Goal: Navigation & Orientation: Find specific page/section

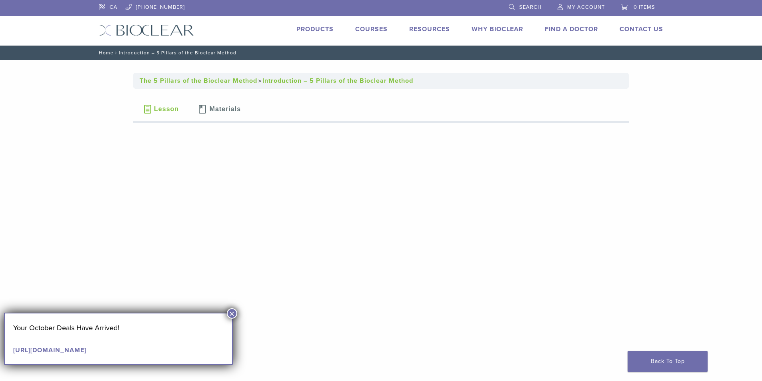
click at [561, 26] on link "Find A Doctor" at bounding box center [571, 29] width 53 height 8
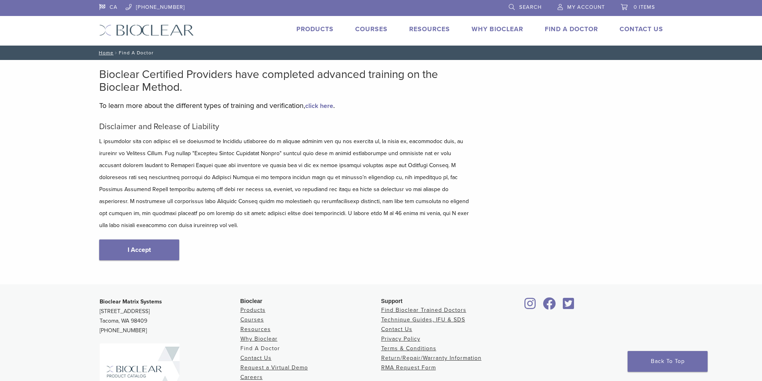
click at [256, 345] on link "Find A Doctor" at bounding box center [260, 348] width 40 height 7
click at [150, 240] on link "I Accept" at bounding box center [139, 250] width 80 height 21
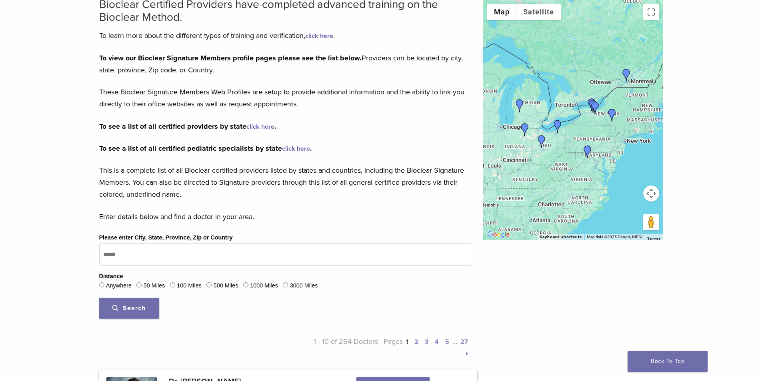
scroll to position [80, 0]
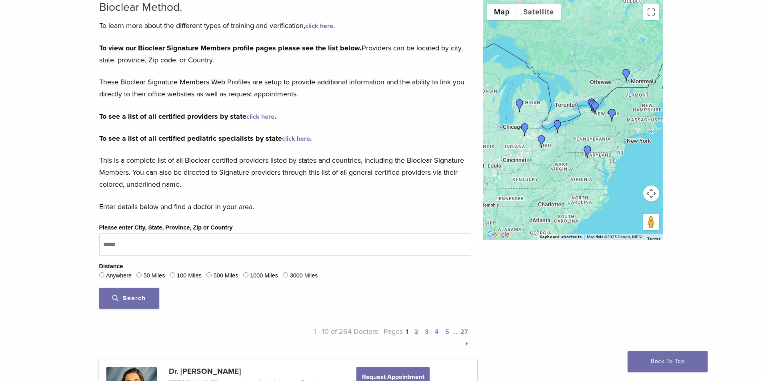
click at [576, 105] on div at bounding box center [573, 120] width 180 height 240
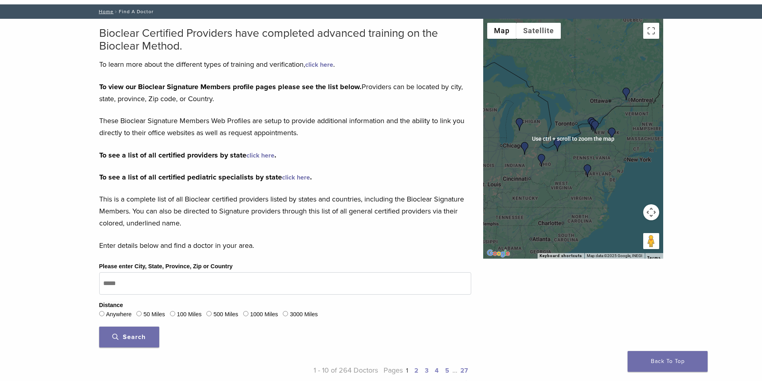
scroll to position [0, 0]
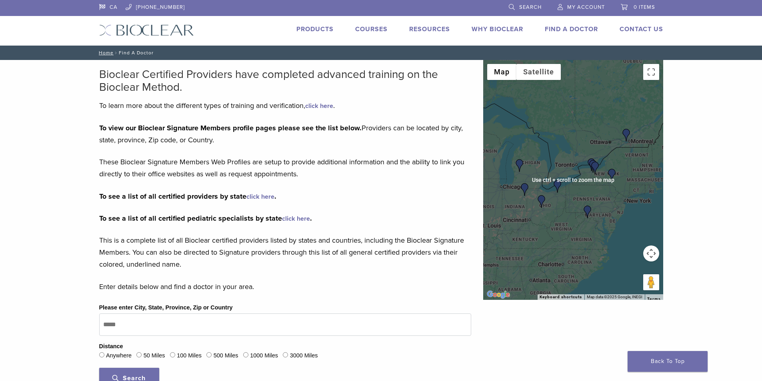
click at [578, 158] on div at bounding box center [573, 180] width 180 height 240
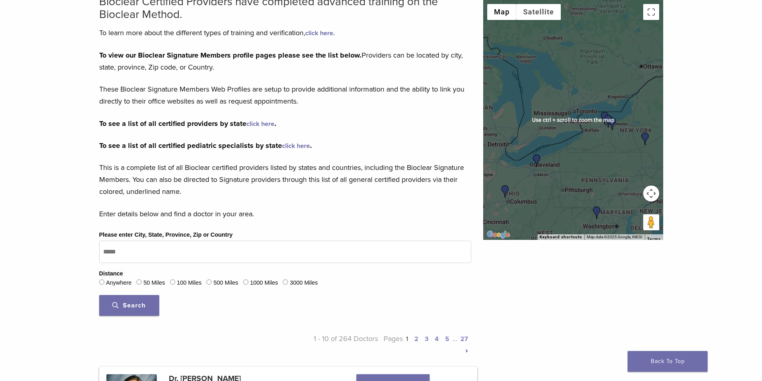
scroll to position [120, 0]
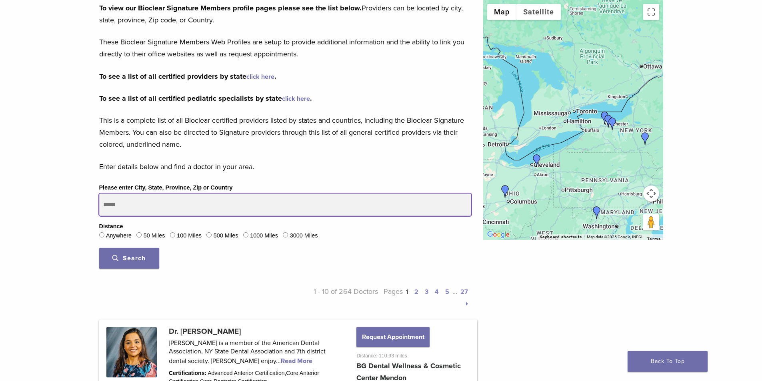
drag, startPoint x: 126, startPoint y: 203, endPoint x: 81, endPoint y: 206, distance: 45.7
type input "*******"
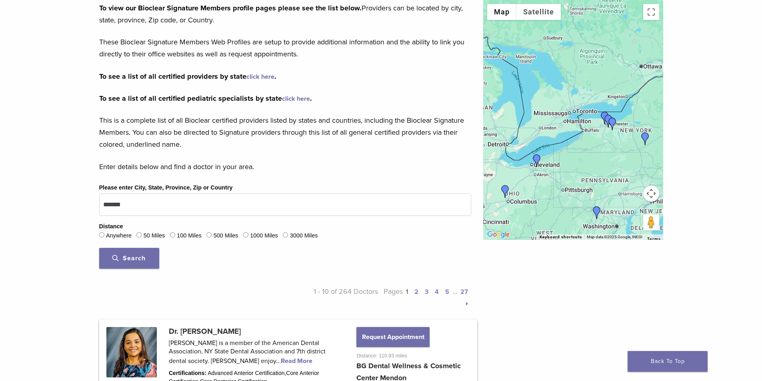
click at [134, 257] on span "Search" at bounding box center [128, 258] width 33 height 8
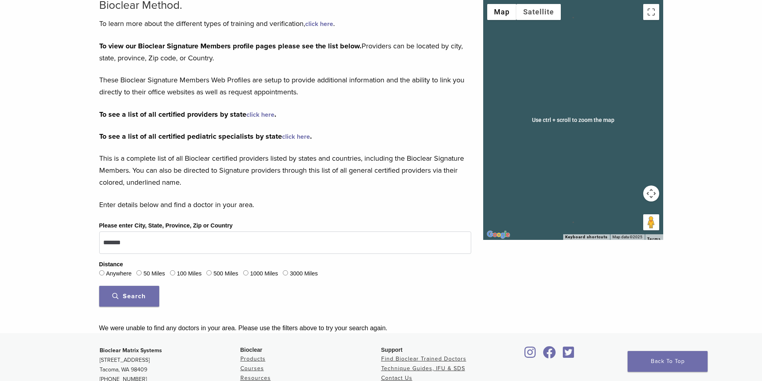
scroll to position [65, 0]
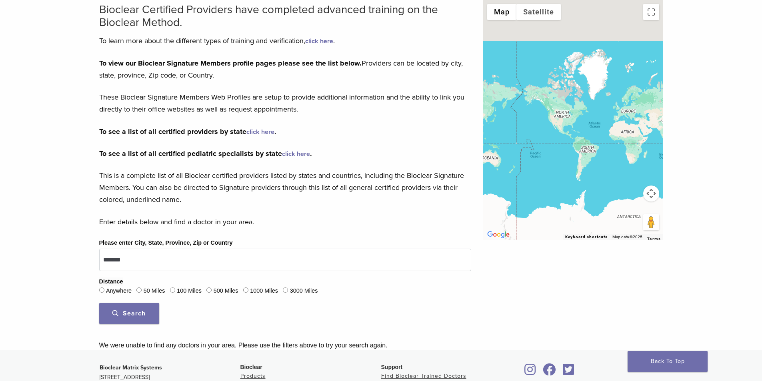
drag, startPoint x: 546, startPoint y: 100, endPoint x: 668, endPoint y: 140, distance: 128.5
click at [672, 142] on div "Bioclear Certified Providers have completed advanced training on the Bioclear M…" at bounding box center [381, 172] width 762 height 355
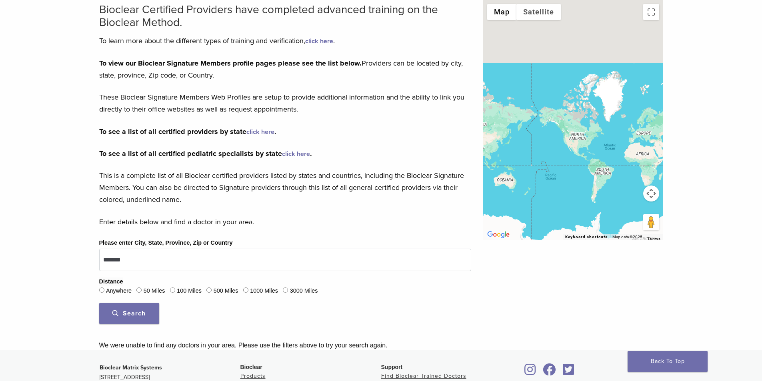
drag, startPoint x: 571, startPoint y: 110, endPoint x: 601, endPoint y: 139, distance: 42.2
click at [604, 140] on div at bounding box center [573, 120] width 180 height 240
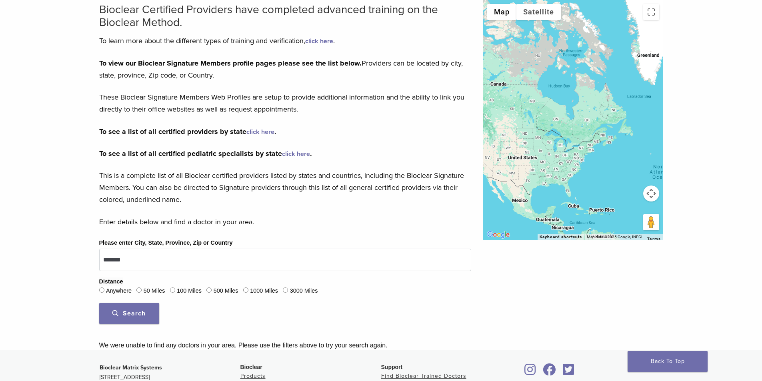
drag, startPoint x: 572, startPoint y: 134, endPoint x: 607, endPoint y: 148, distance: 37.9
click at [607, 148] on div at bounding box center [573, 120] width 180 height 240
click at [130, 315] on span "Search" at bounding box center [128, 314] width 33 height 8
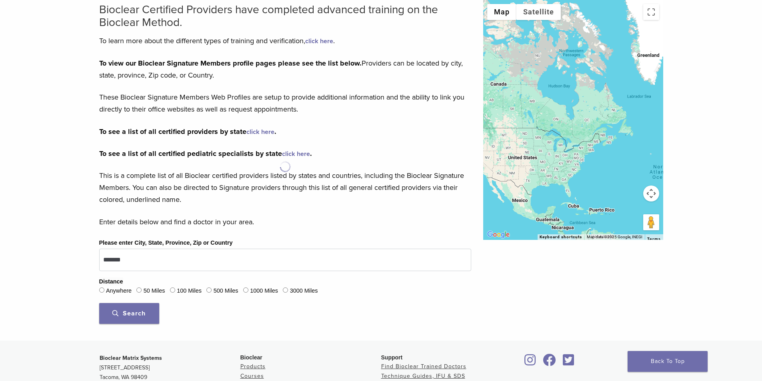
click at [126, 313] on span "Search" at bounding box center [128, 314] width 33 height 8
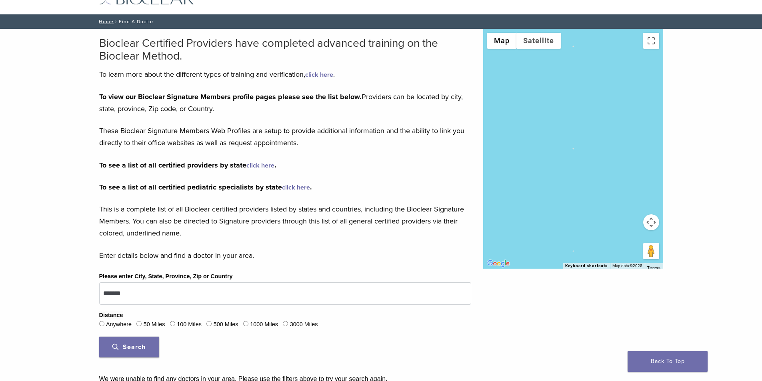
scroll to position [25, 0]
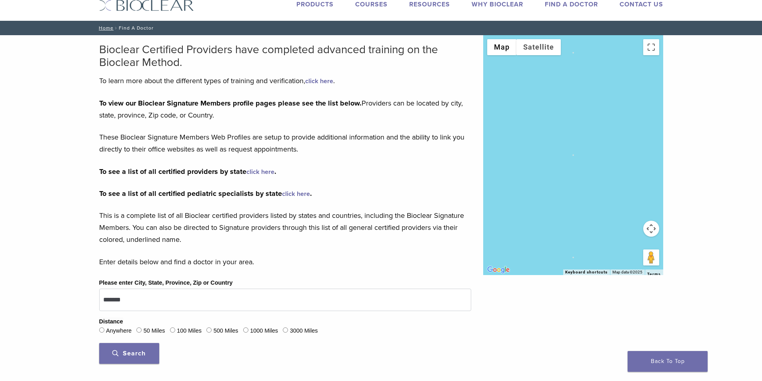
click at [261, 169] on link "click here" at bounding box center [260, 172] width 28 height 8
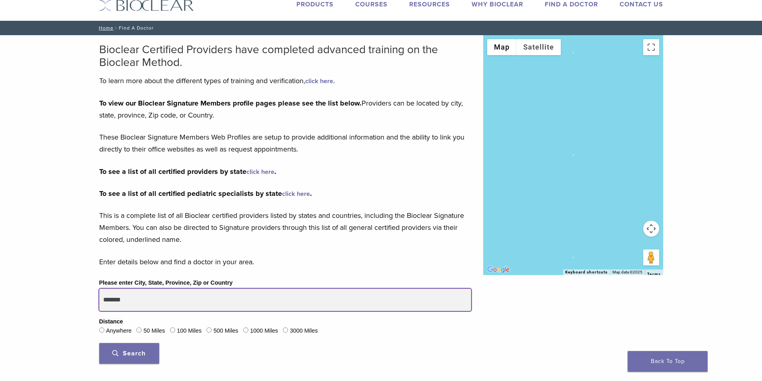
drag, startPoint x: 134, startPoint y: 299, endPoint x: 74, endPoint y: 299, distance: 59.6
click at [74, 299] on div "Bioclear Certified Providers have completed advanced training on the Bioclear M…" at bounding box center [381, 212] width 762 height 355
type input "**********"
click at [99, 343] on button "Search" at bounding box center [129, 353] width 60 height 21
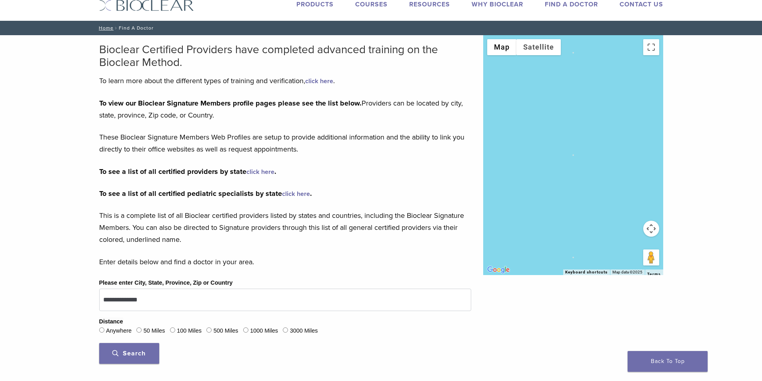
click at [122, 356] on span "Search" at bounding box center [128, 354] width 33 height 8
click at [118, 352] on span "Search" at bounding box center [128, 354] width 33 height 8
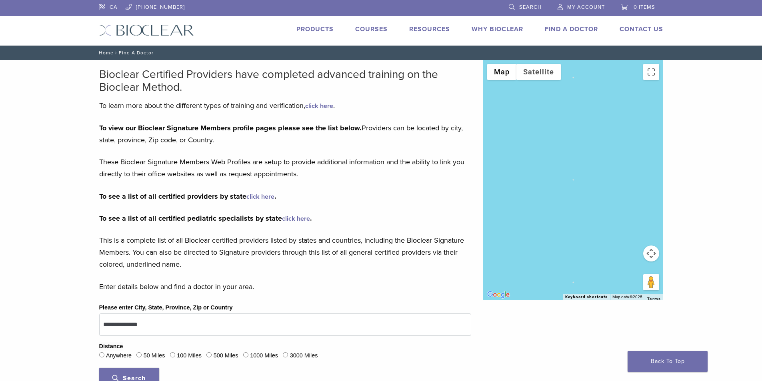
click at [300, 130] on strong "To view our Bioclear Signature Members profile pages please see the list below." at bounding box center [230, 128] width 262 height 9
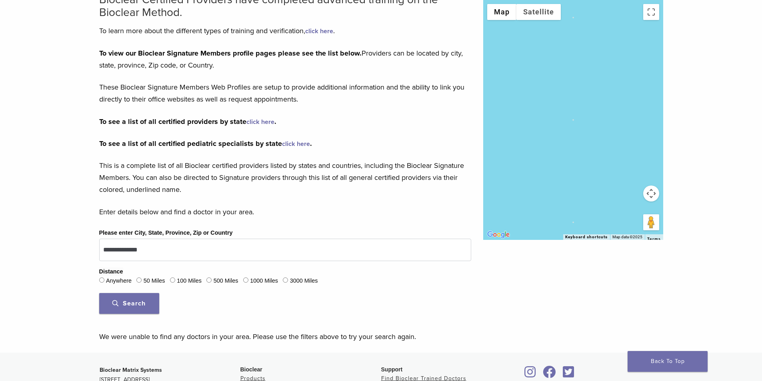
scroll to position [120, 0]
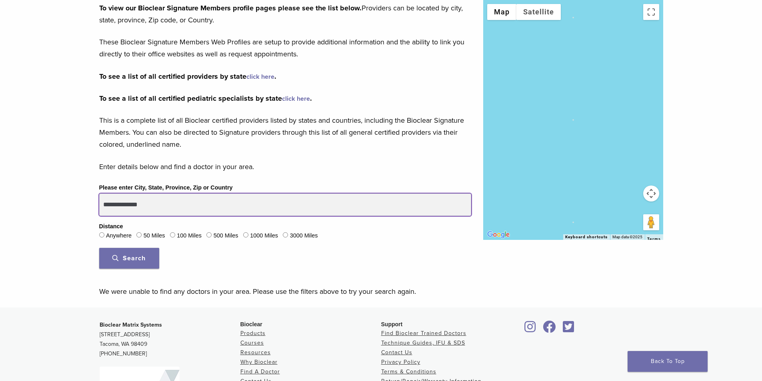
drag, startPoint x: 149, startPoint y: 200, endPoint x: 96, endPoint y: 203, distance: 52.9
click at [96, 203] on div "**********" at bounding box center [285, 229] width 384 height 92
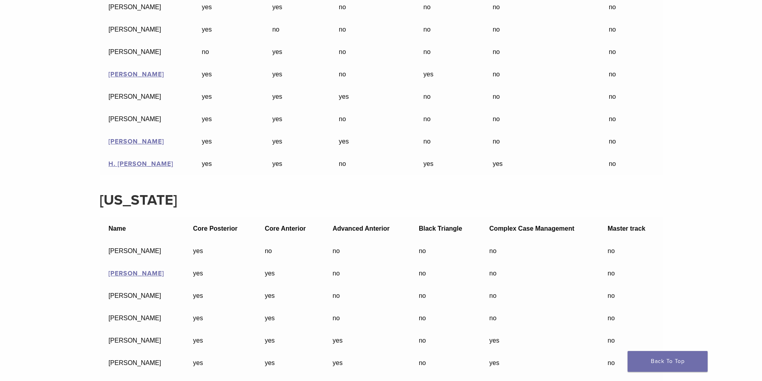
scroll to position [4680, 0]
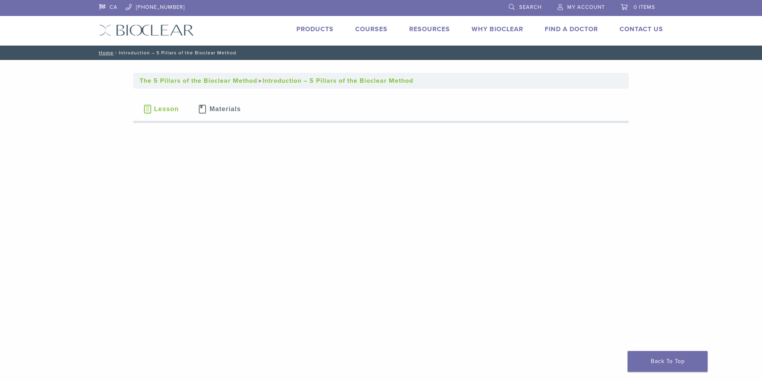
click at [555, 30] on link "Find A Doctor" at bounding box center [571, 29] width 53 height 8
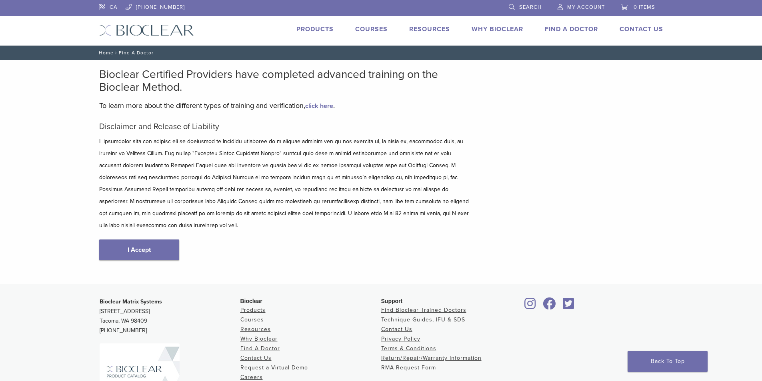
click at [143, 240] on link "I Accept" at bounding box center [139, 250] width 80 height 21
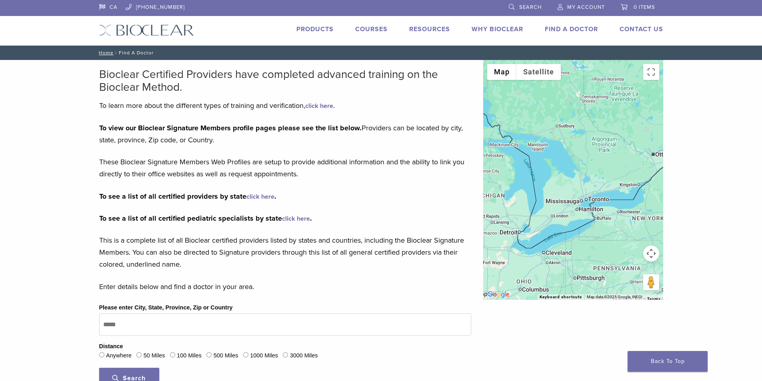
drag, startPoint x: 583, startPoint y: 222, endPoint x: 407, endPoint y: 186, distance: 180.1
click at [514, 226] on div at bounding box center [573, 180] width 180 height 240
click at [587, 202] on div at bounding box center [573, 180] width 180 height 240
